Goal: Task Accomplishment & Management: Complete application form

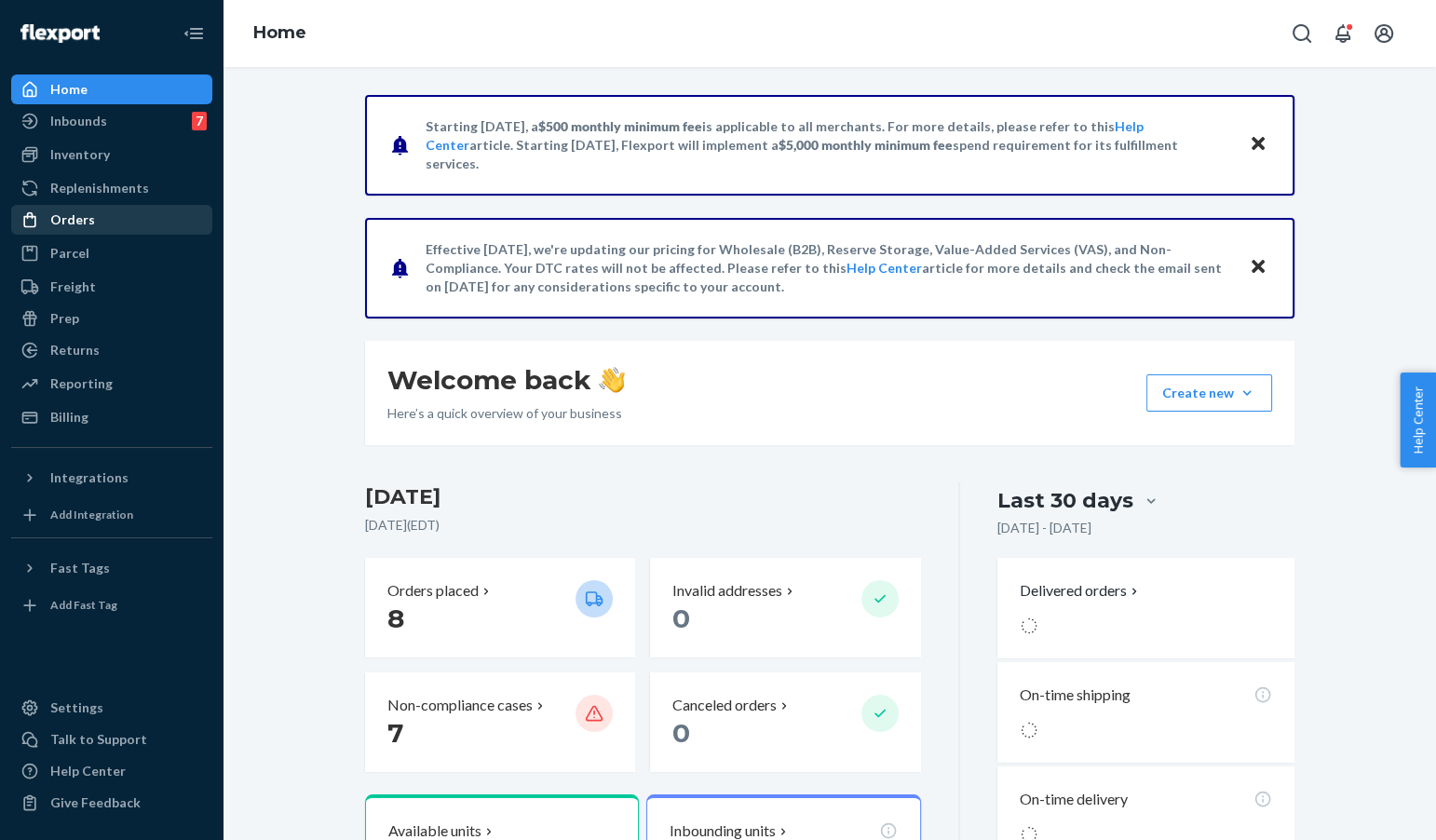
click at [160, 229] on div "Orders" at bounding box center [111, 220] width 197 height 26
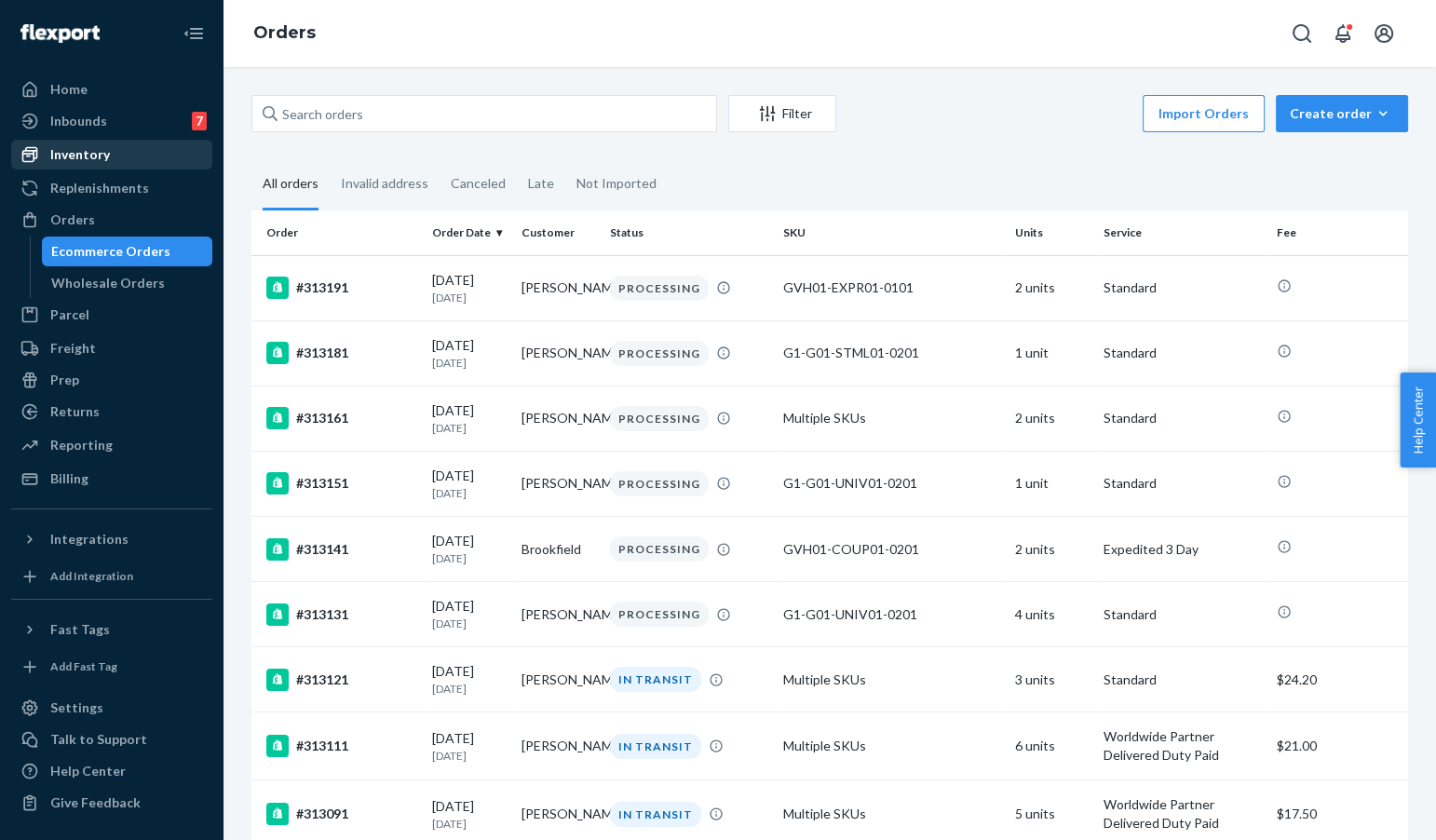
click at [160, 155] on div "Inventory" at bounding box center [111, 154] width 197 height 26
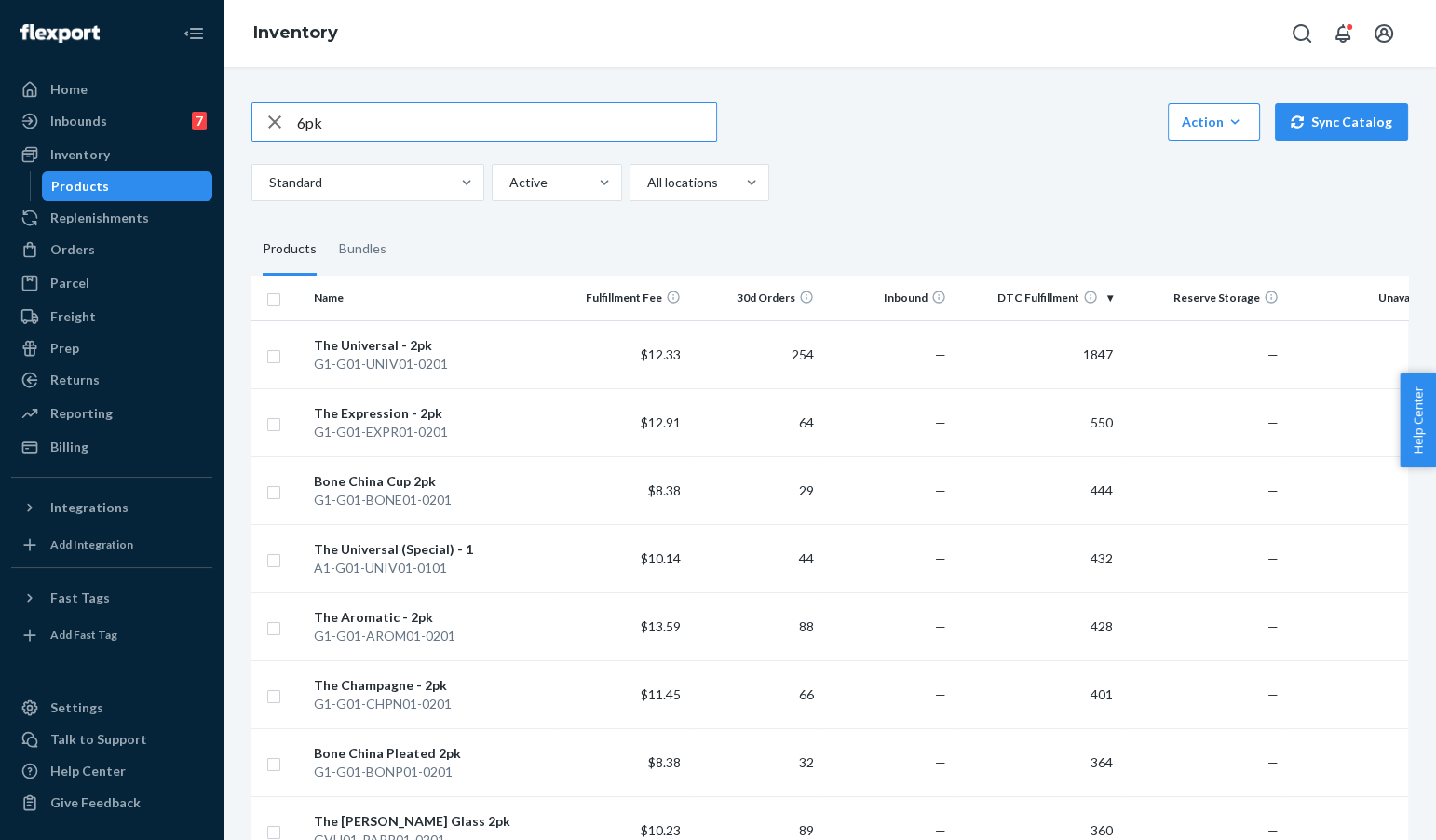
type input "6pk"
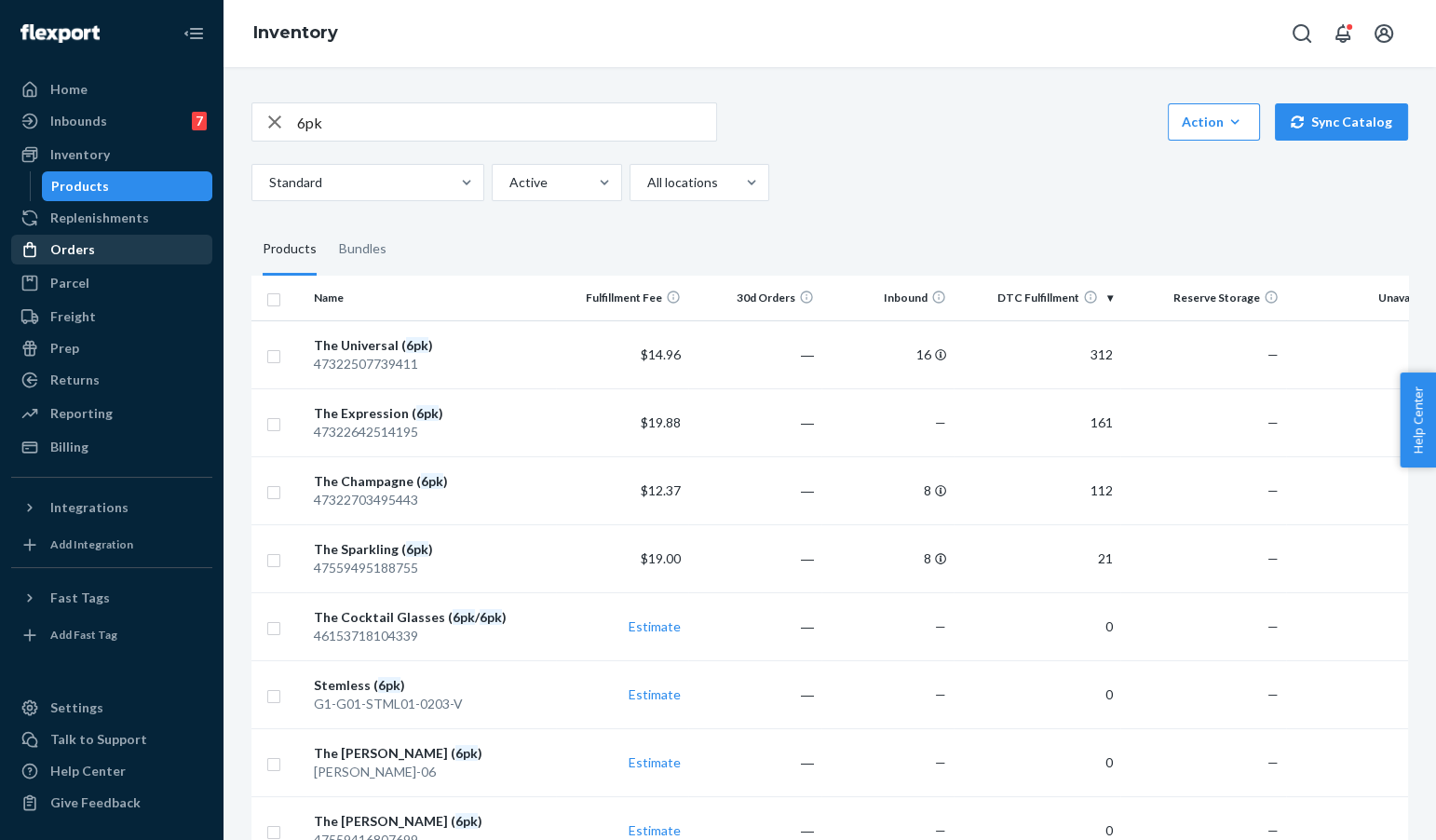
click at [145, 241] on div "Orders" at bounding box center [111, 250] width 197 height 26
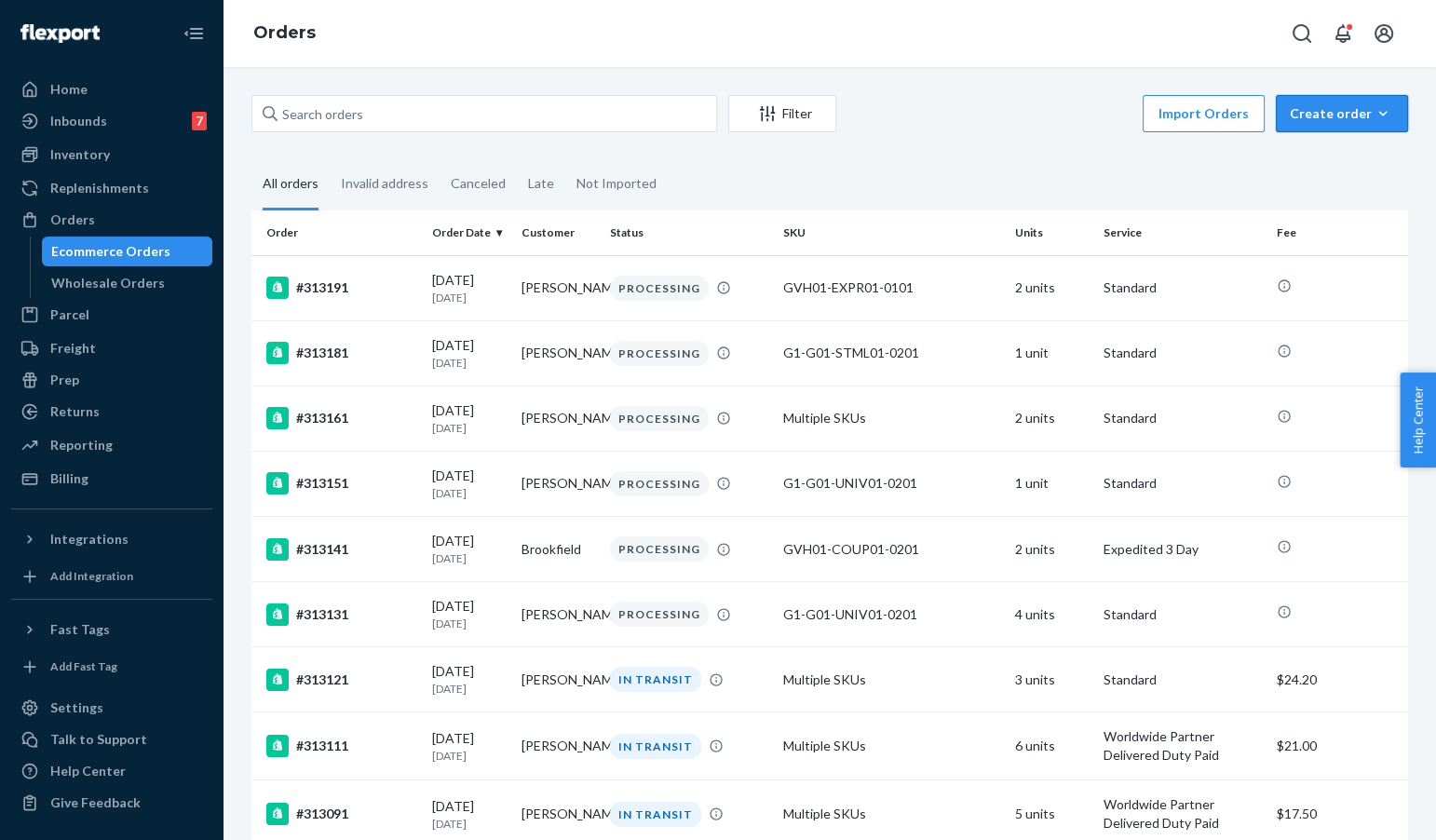
click at [1341, 126] on button "Create order Ecommerce order Removal order" at bounding box center [1342, 114] width 132 height 37
click at [1342, 195] on span "Removal order" at bounding box center [1353, 198] width 115 height 13
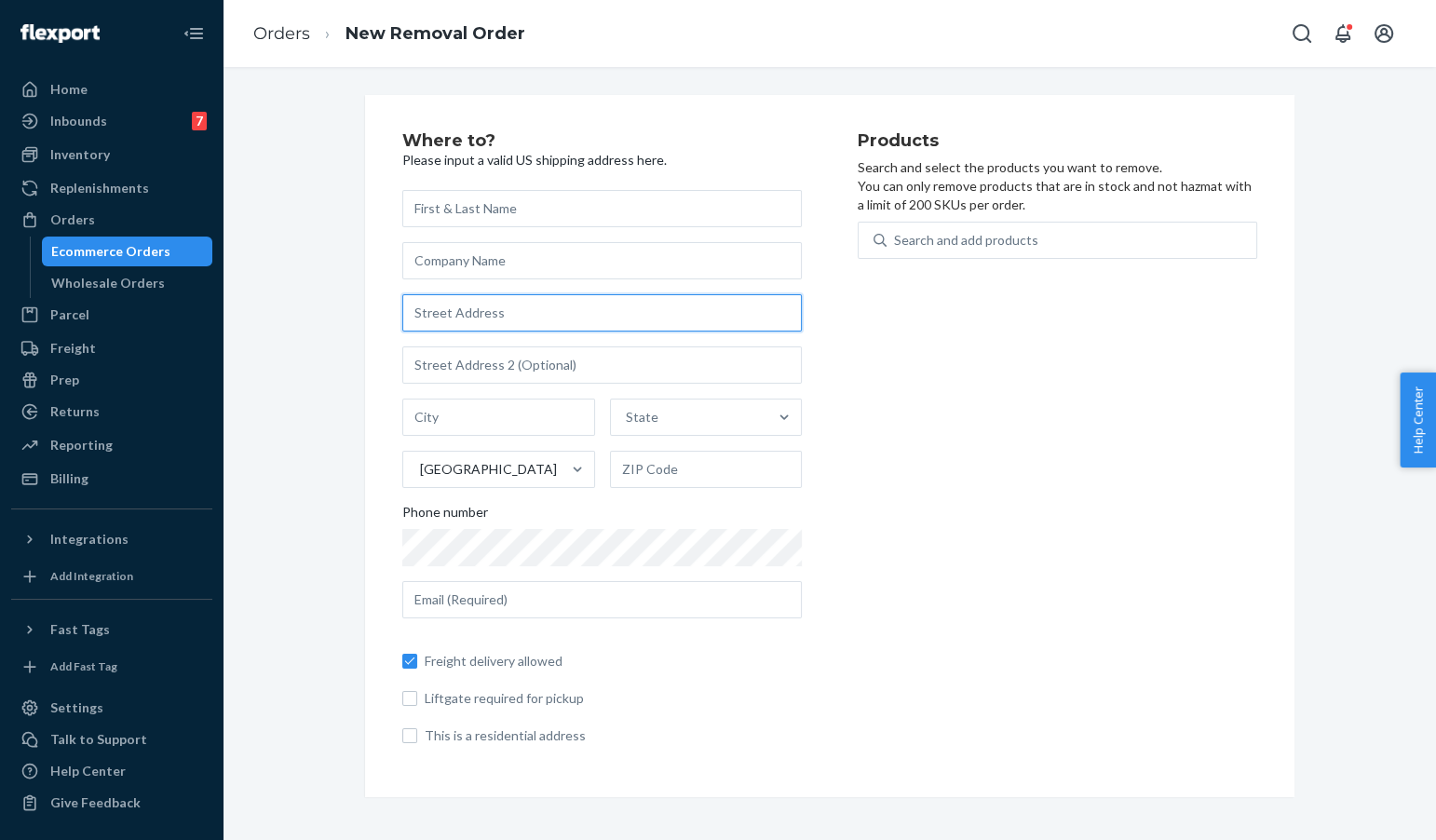
click at [500, 300] on input "text" at bounding box center [602, 313] width 399 height 37
paste input "[PERSON_NAME]"
type input "[PERSON_NAME]"
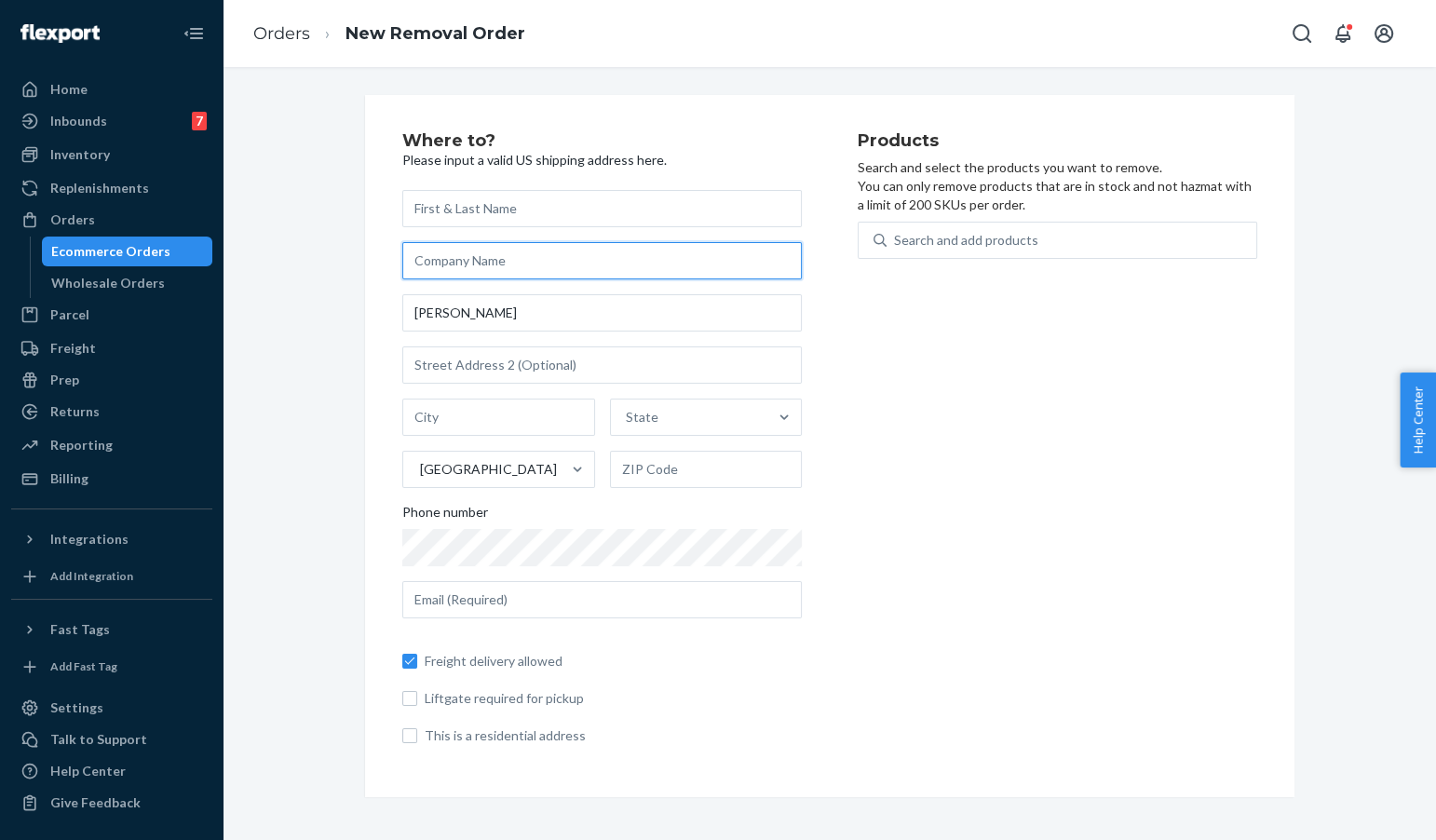
click at [504, 269] on input "text" at bounding box center [602, 261] width 399 height 37
paste input "[PERSON_NAME]"
type input "[PERSON_NAME]"
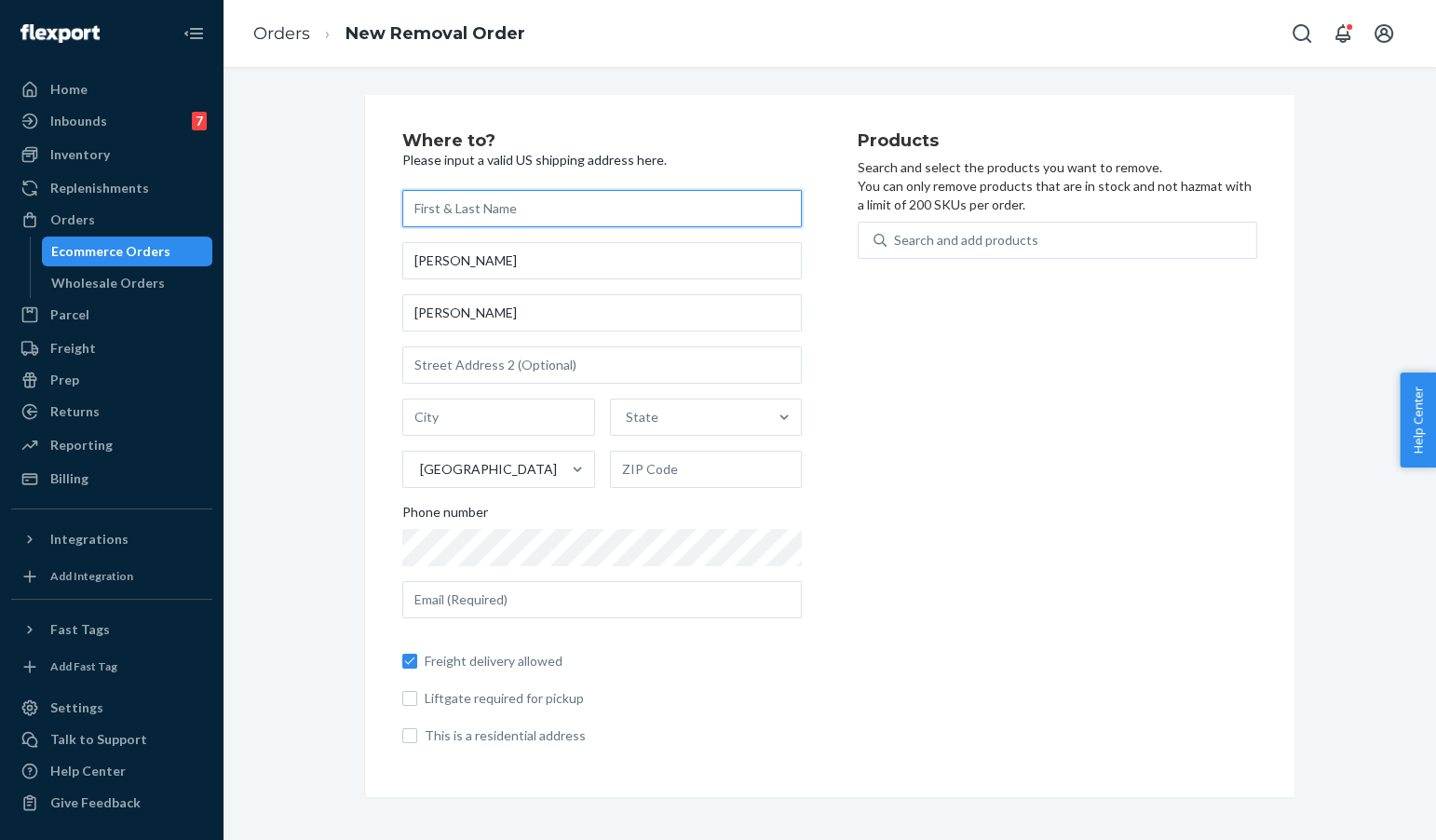
click at [498, 211] on input "text" at bounding box center [602, 209] width 399 height 37
paste input "[PERSON_NAME]"
click at [587, 219] on input "[PERSON_NAME]" at bounding box center [602, 209] width 399 height 37
type input "[PERSON_NAME]"
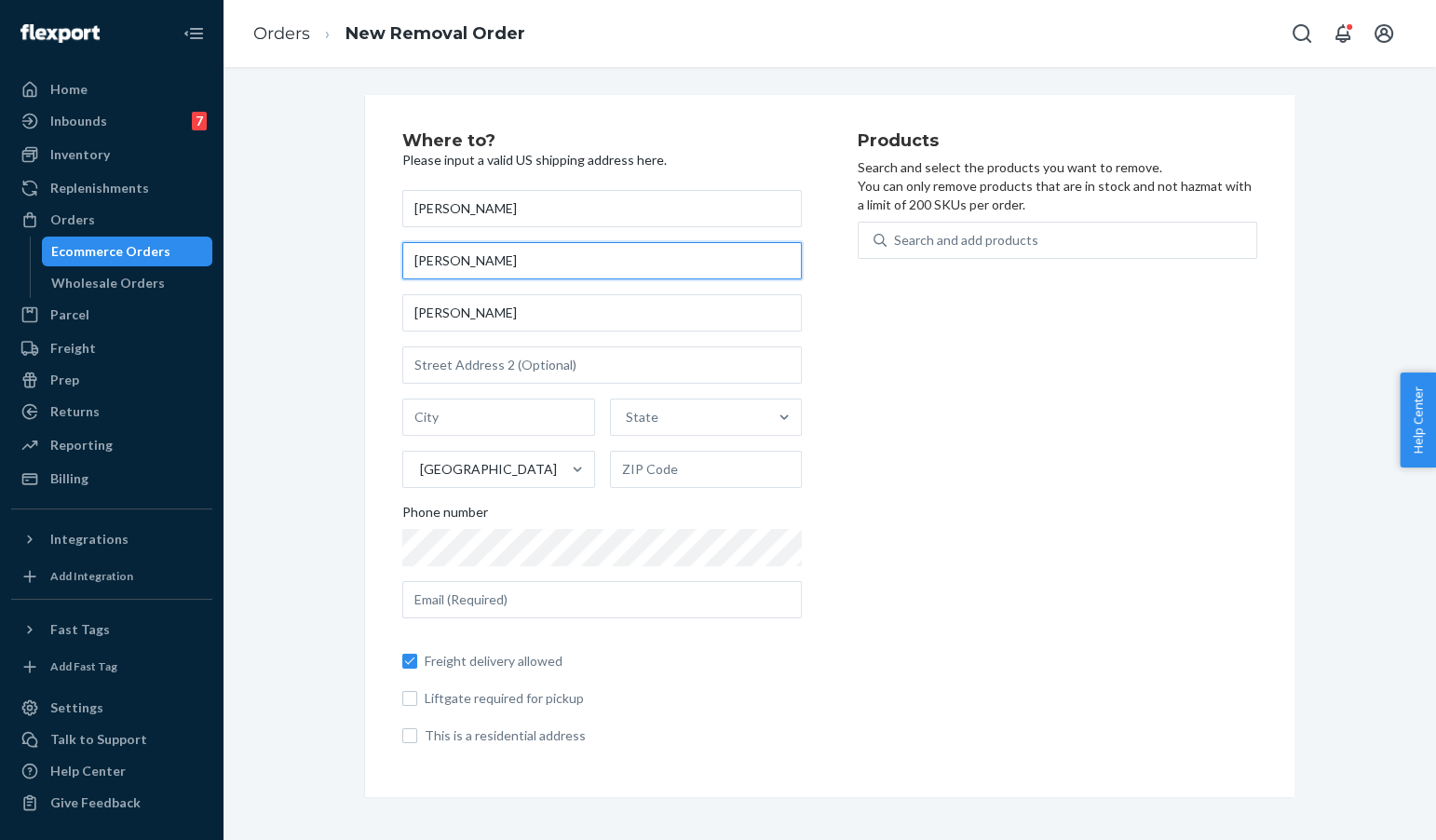
paste input "uho Cantina"
type input "Buho Cantina"
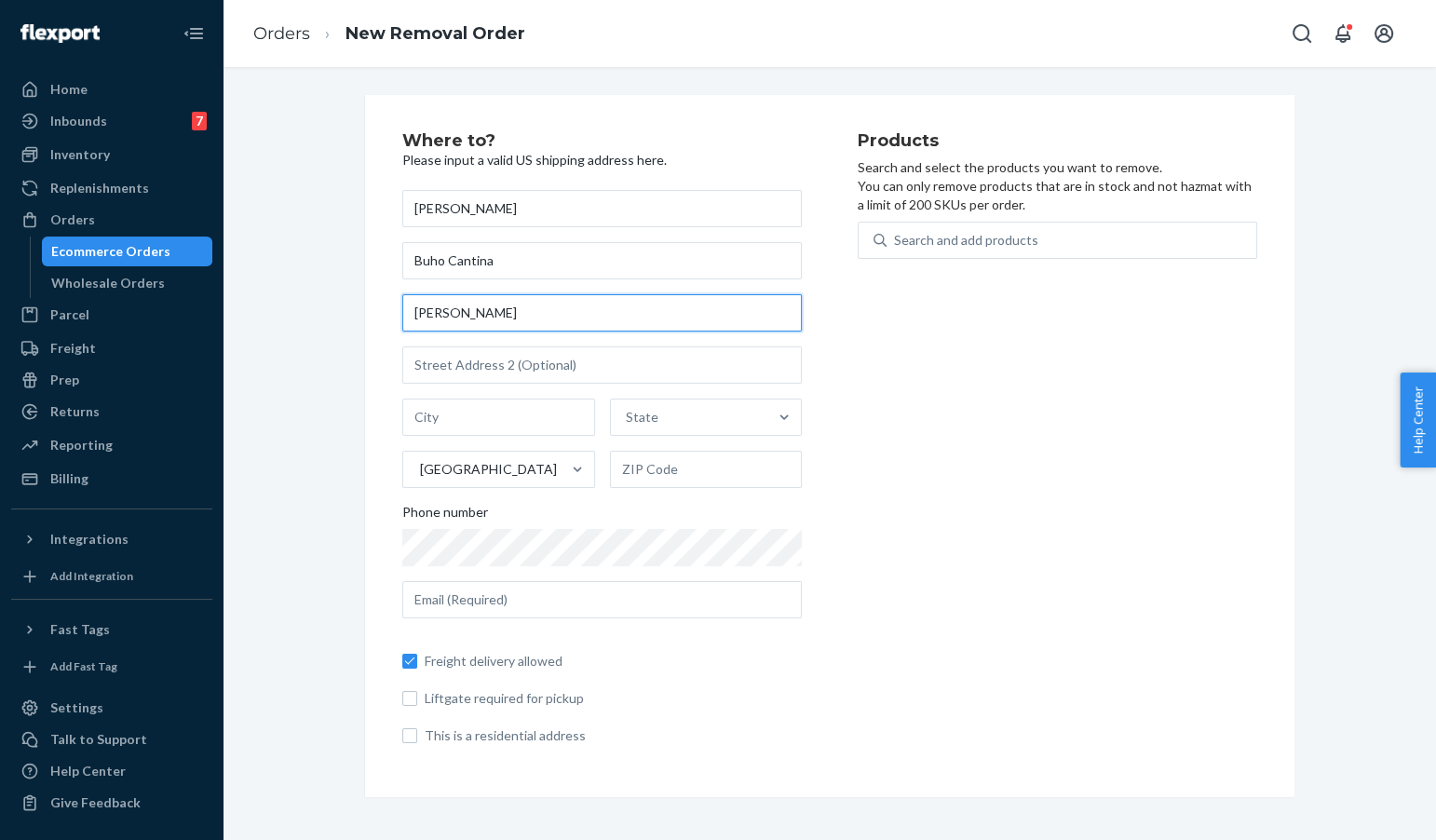
paste input "[STREET_ADDRESS]"
type input "[STREET_ADDRESS]"
type input "[GEOGRAPHIC_DATA]"
type input "96814"
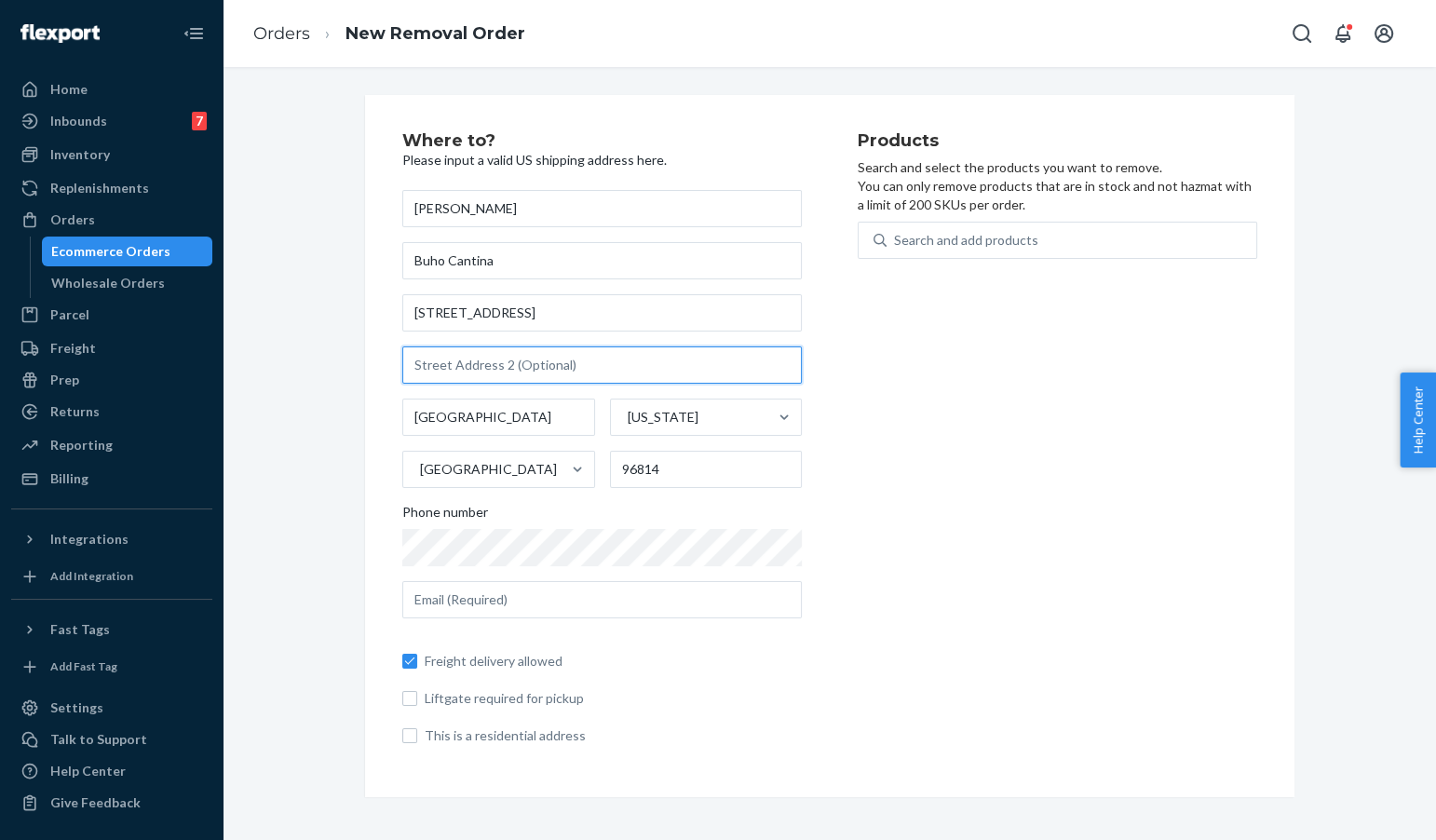
click at [591, 369] on input "text" at bounding box center [602, 365] width 399 height 37
type input "C"
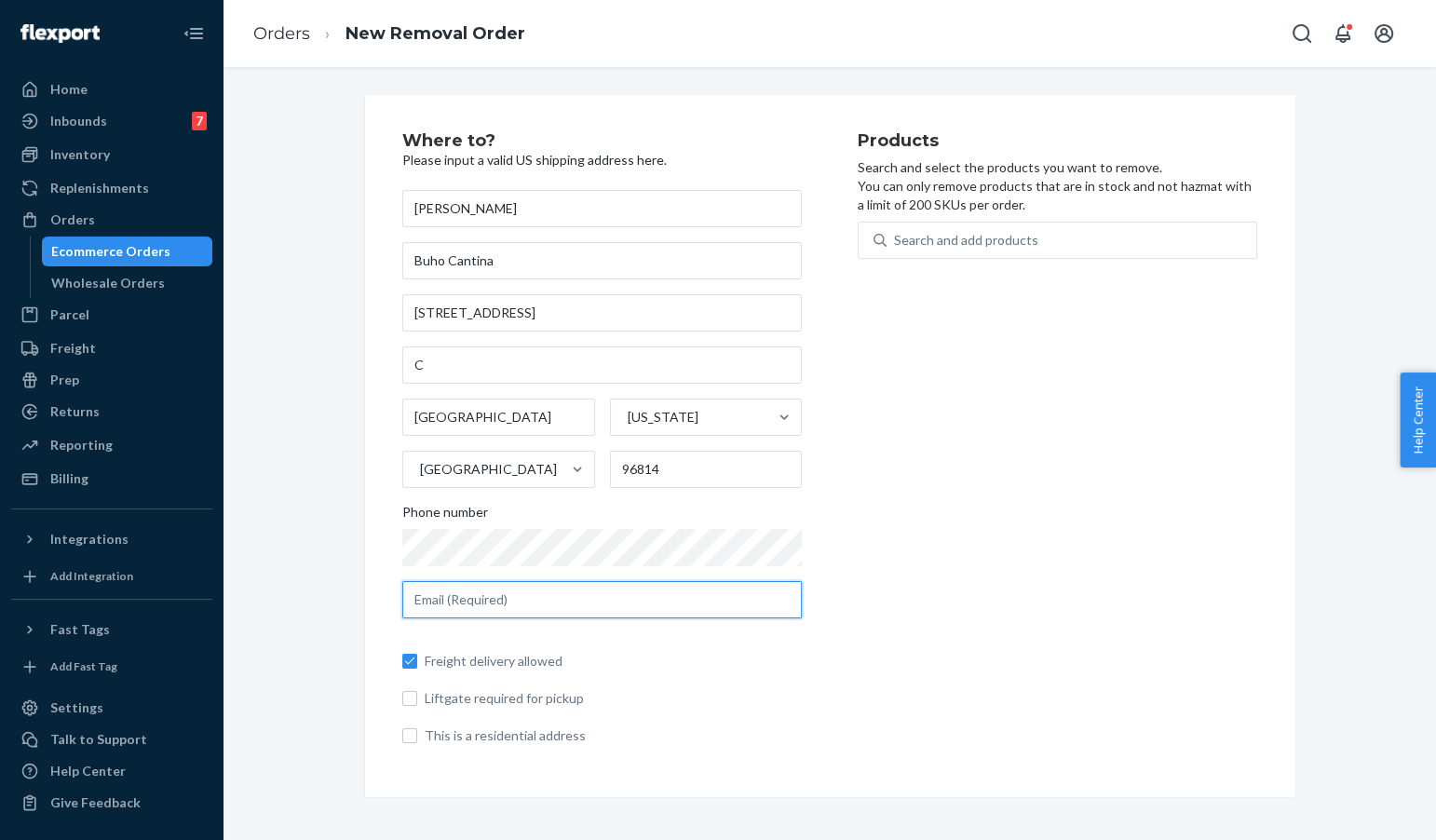
click at [514, 608] on input "text" at bounding box center [602, 600] width 399 height 37
paste input "[PERSON_NAME][EMAIL_ADDRESS][DOMAIN_NAME]"
type input "[PERSON_NAME][EMAIL_ADDRESS][DOMAIN_NAME]"
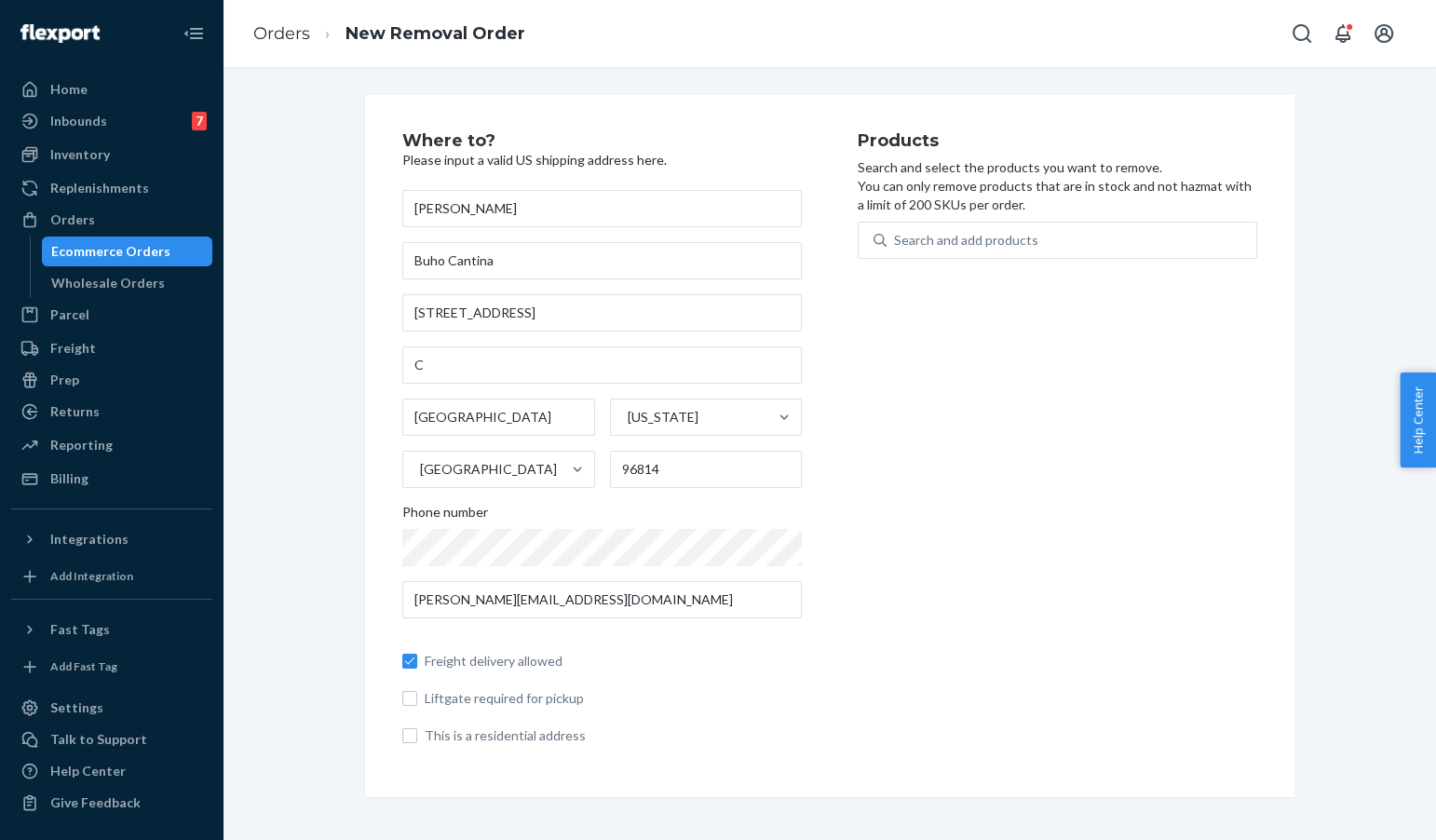
click at [495, 666] on span "Freight delivery allowed" at bounding box center [613, 661] width 377 height 19
click at [417, 666] on input "Freight delivery allowed" at bounding box center [410, 661] width 15 height 15
checkbox input "false"
click at [1032, 234] on div "Search and add products" at bounding box center [966, 240] width 144 height 19
click at [896, 234] on input "Search and add products" at bounding box center [895, 240] width 2 height 19
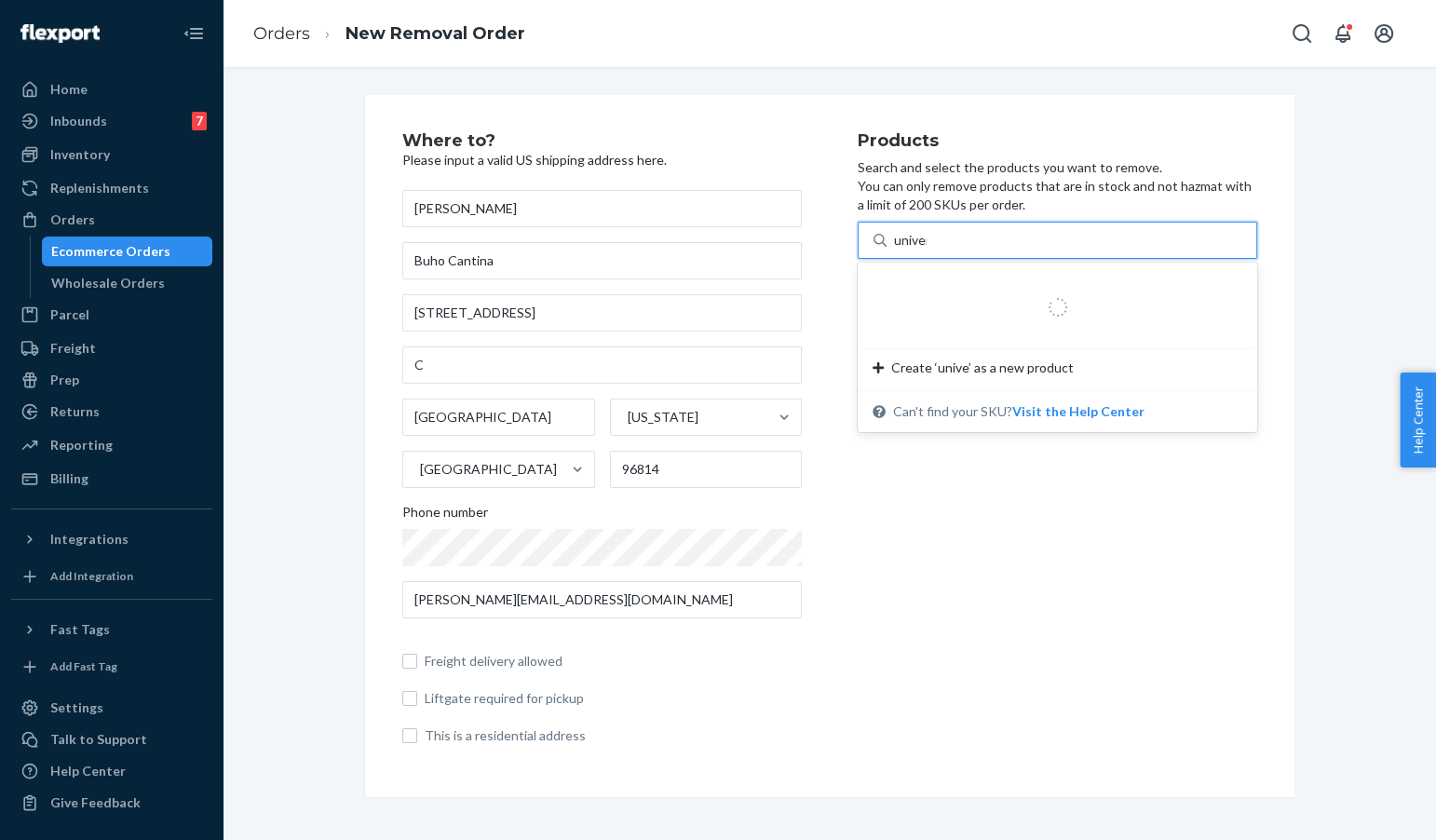
type input "universal"
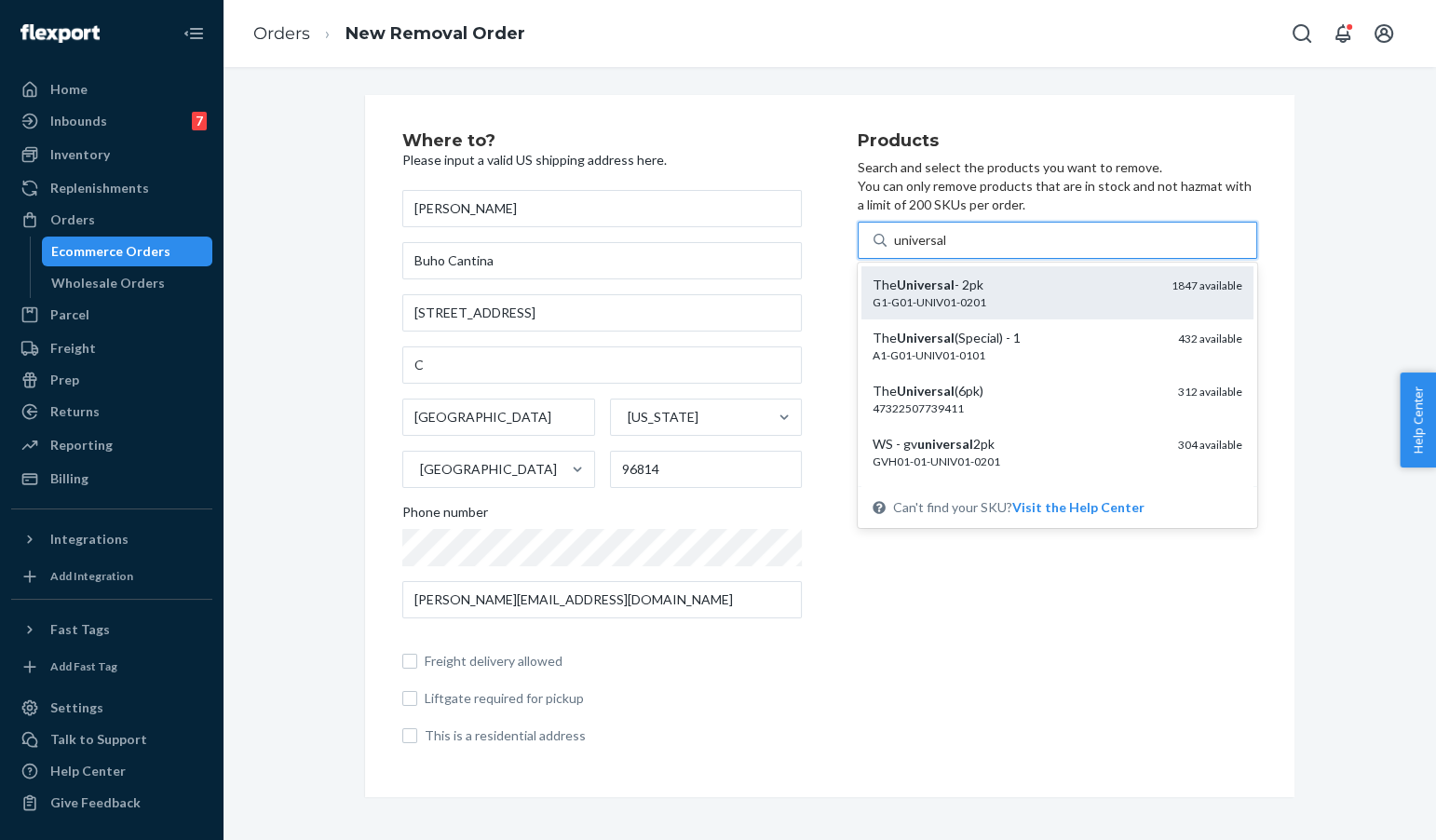
click at [1070, 290] on div "The Universal - 2pk" at bounding box center [1015, 285] width 284 height 19
click at [948, 250] on input "universal" at bounding box center [921, 240] width 54 height 19
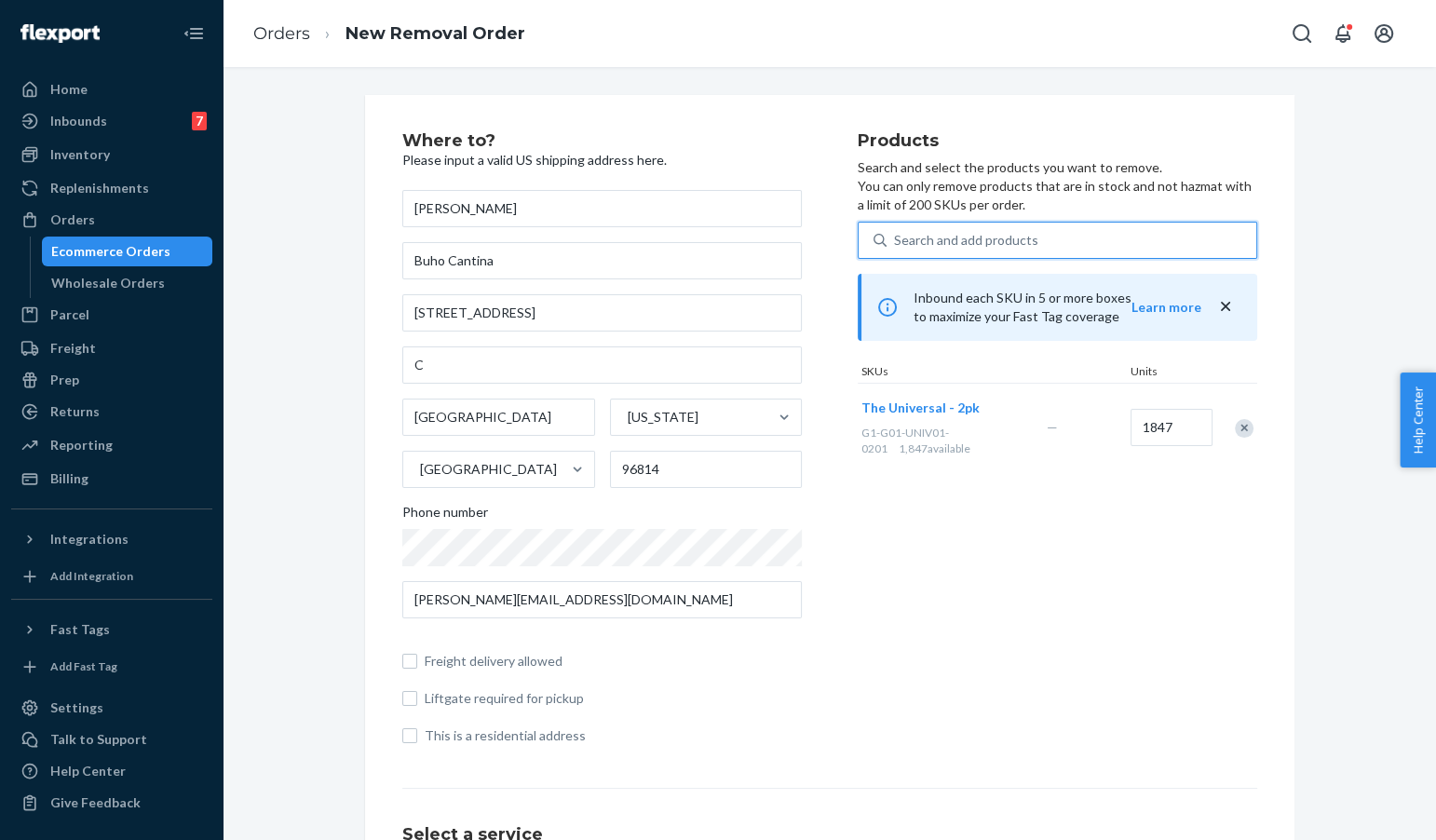
click at [1050, 245] on div "Search and add products" at bounding box center [1071, 240] width 370 height 34
click at [896, 245] on input "0 results available. Use Up and Down to choose options, press Enter to select t…" at bounding box center [895, 240] width 2 height 19
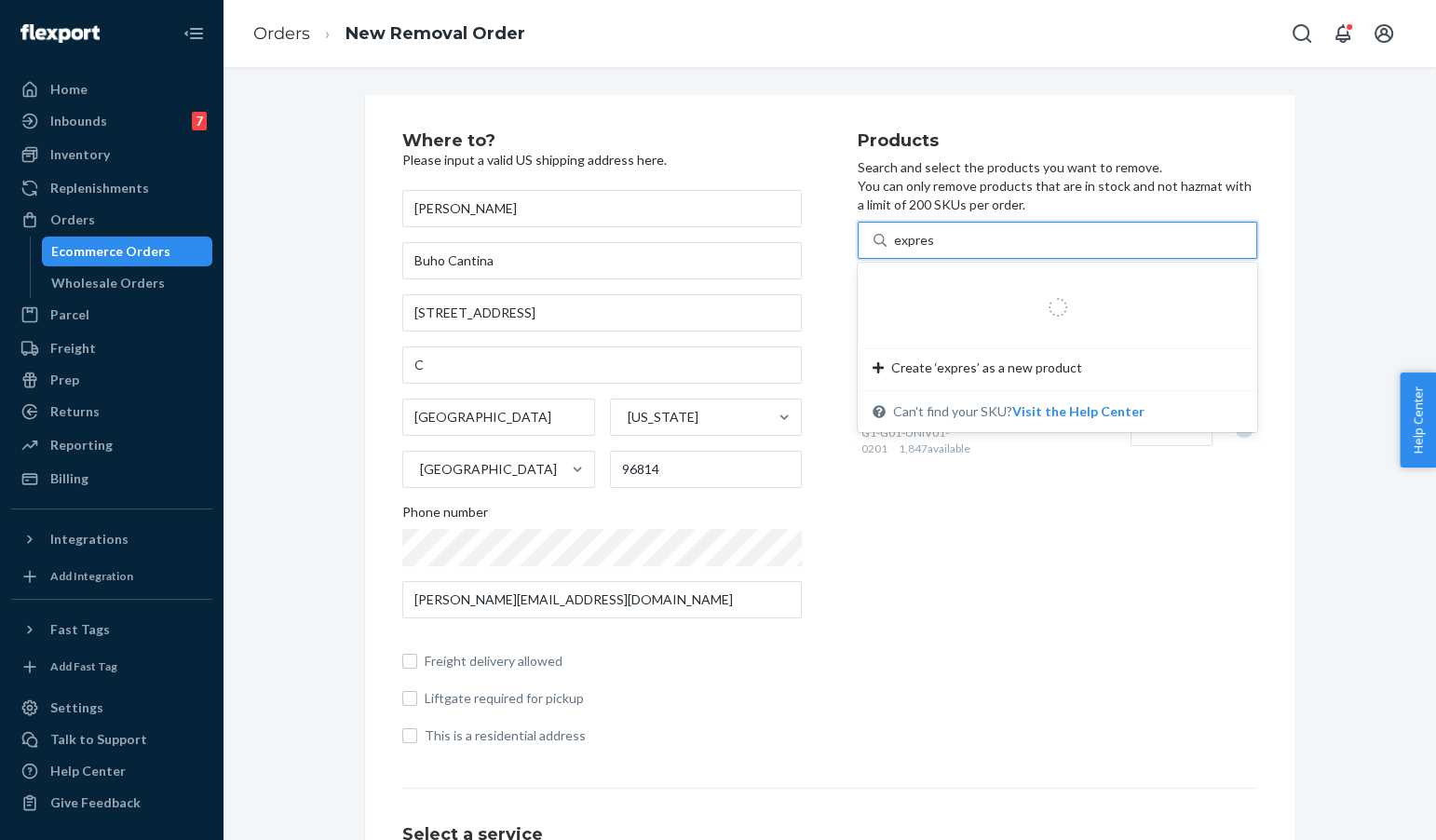
type input "expression"
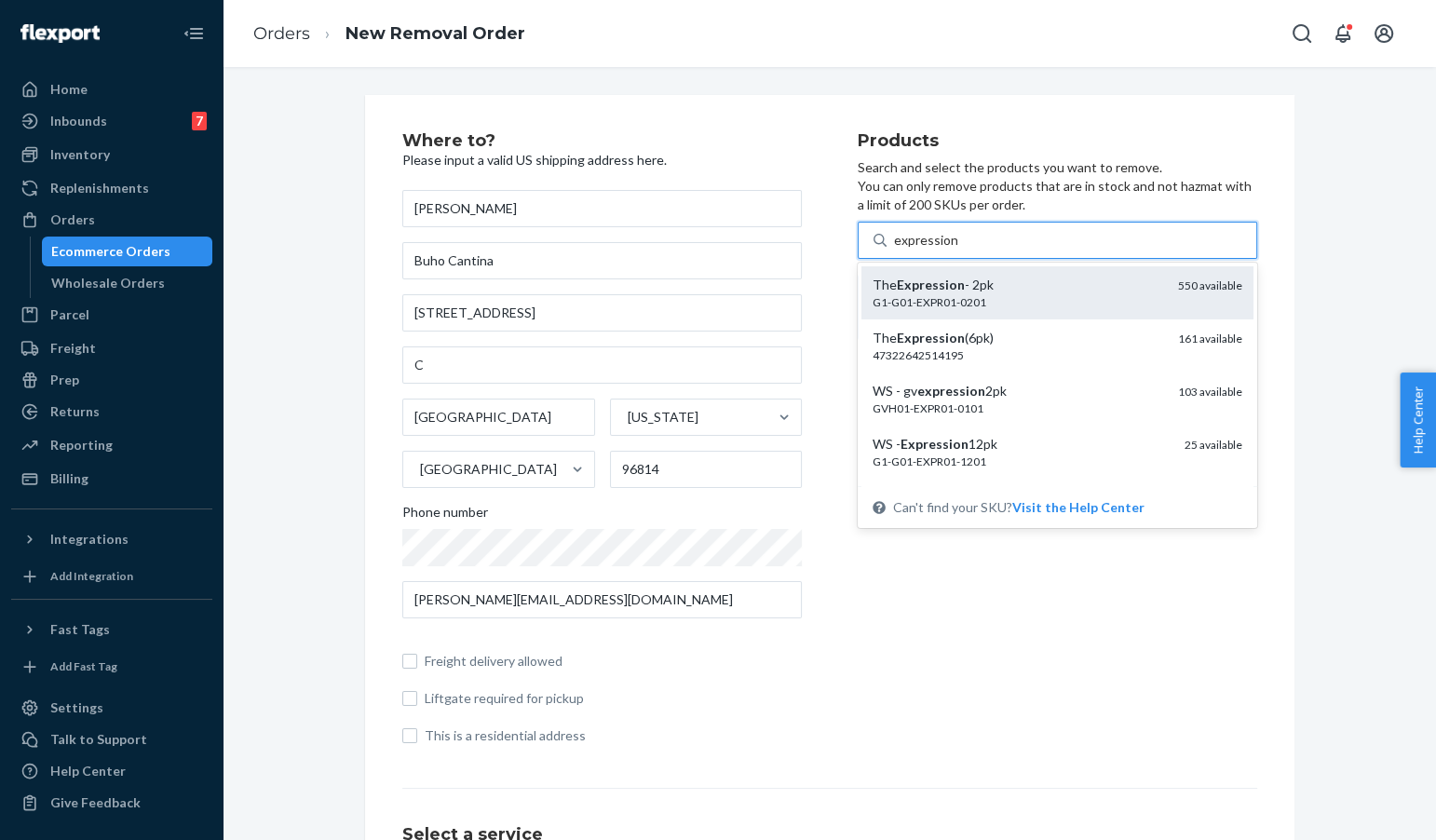
click at [1063, 293] on div "The Expression - 2pk" at bounding box center [1018, 285] width 291 height 19
click at [957, 250] on input "expression" at bounding box center [926, 240] width 64 height 19
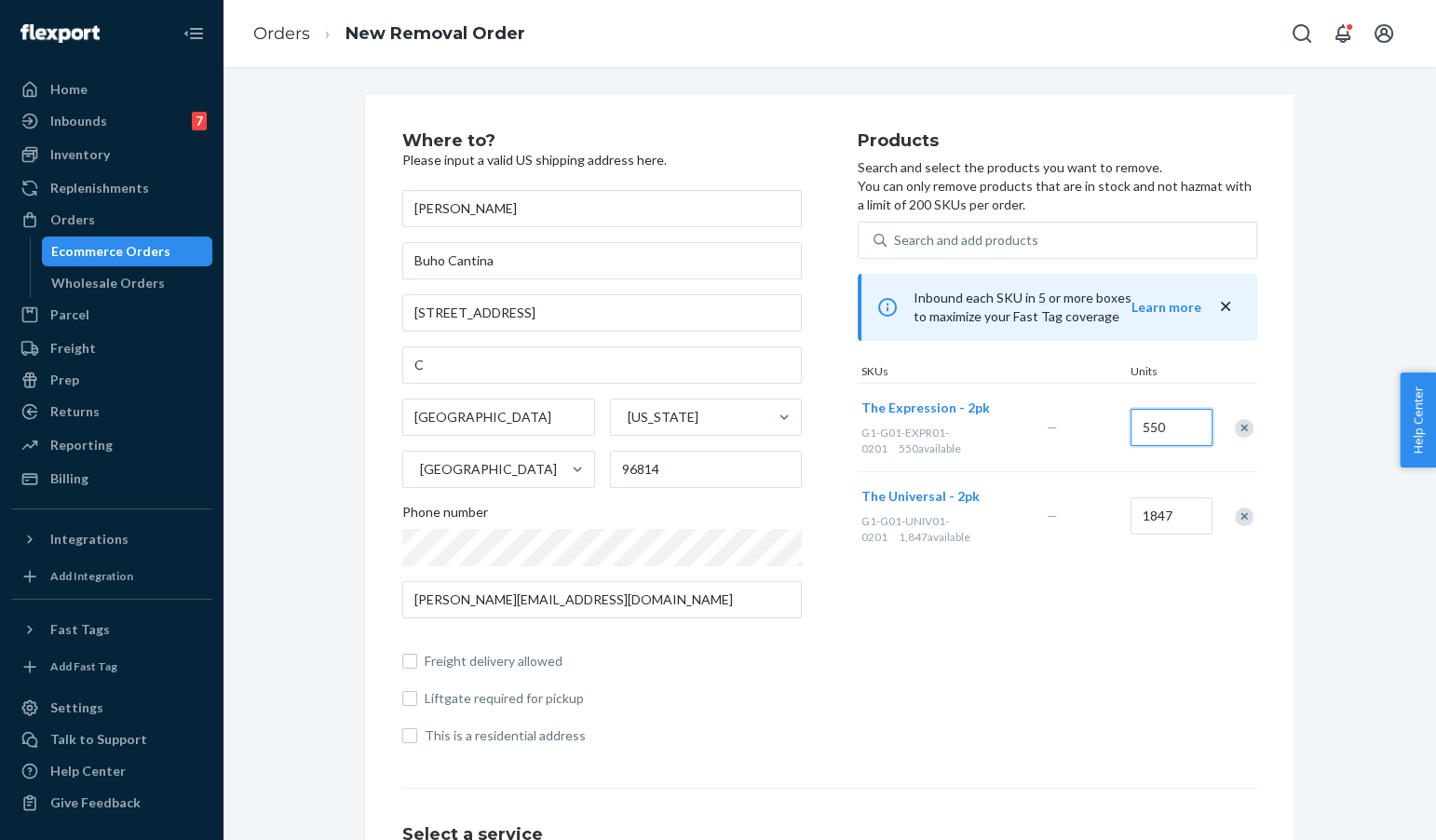
click at [1181, 422] on input "550" at bounding box center [1171, 427] width 82 height 37
type input "6"
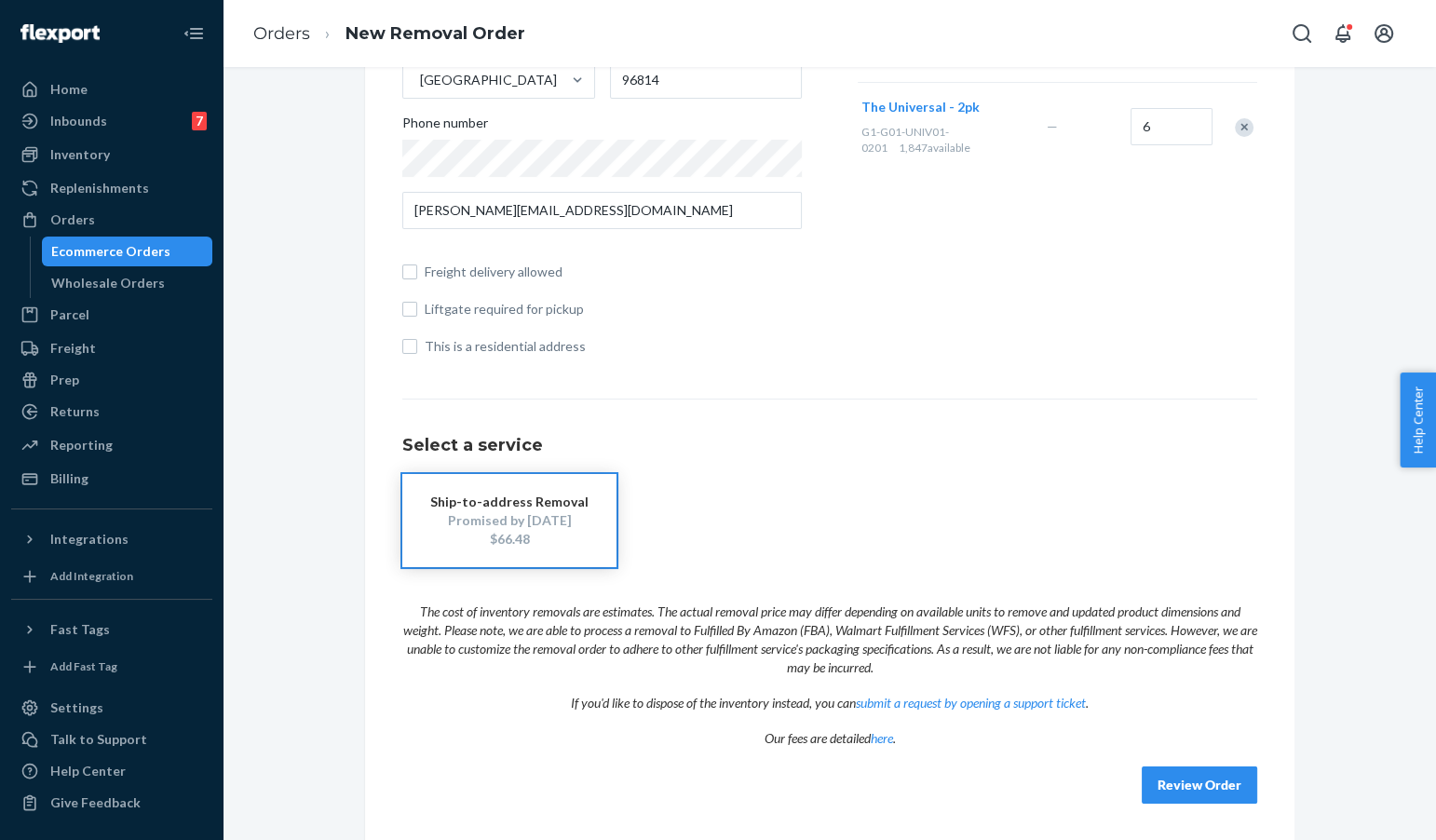
click at [1195, 778] on button "Review Order" at bounding box center [1198, 785] width 115 height 37
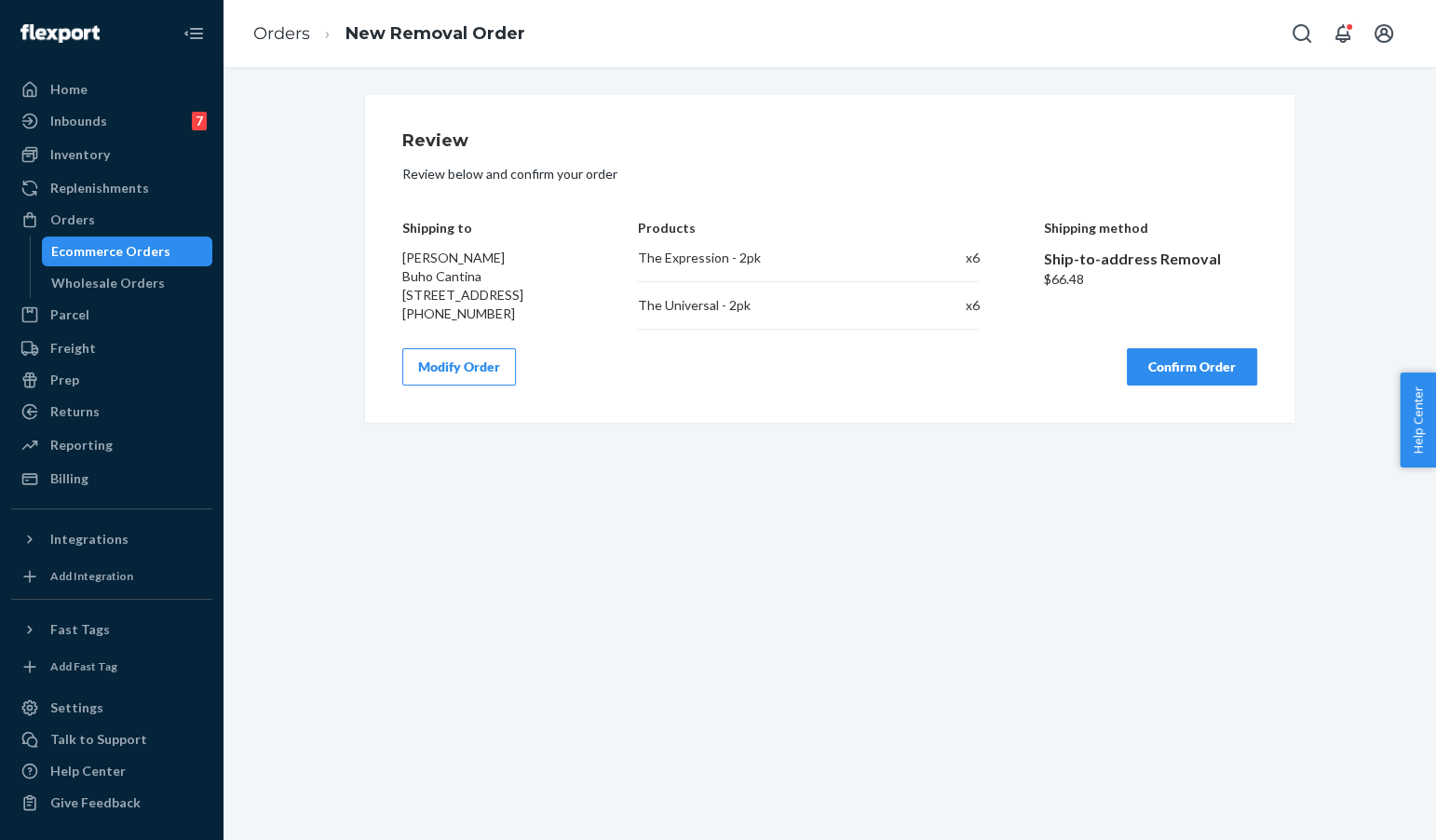
click at [1226, 385] on button "Confirm Order" at bounding box center [1191, 367] width 130 height 37
